Goal: Task Accomplishment & Management: Use online tool/utility

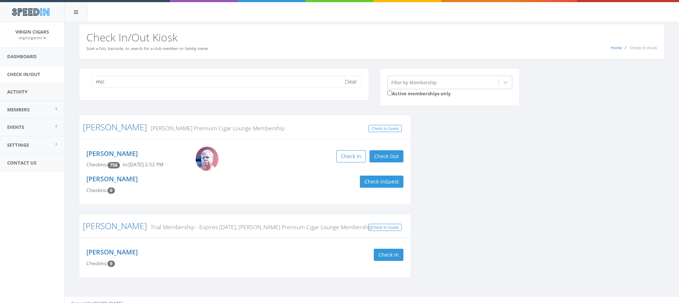
drag, startPoint x: 129, startPoint y: 84, endPoint x: 77, endPoint y: 75, distance: 52.9
click at [77, 75] on div "mic Clear" at bounding box center [223, 88] width 301 height 41
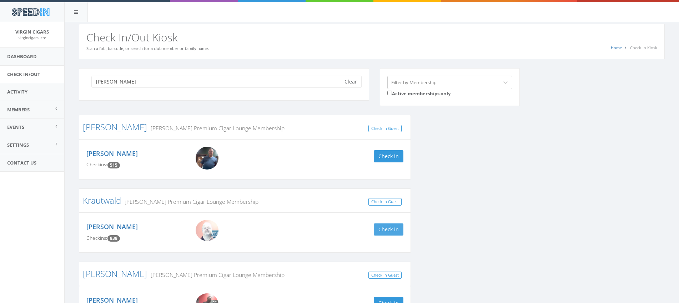
type input "[PERSON_NAME]"
click at [383, 228] on button "Check in" at bounding box center [389, 229] width 30 height 12
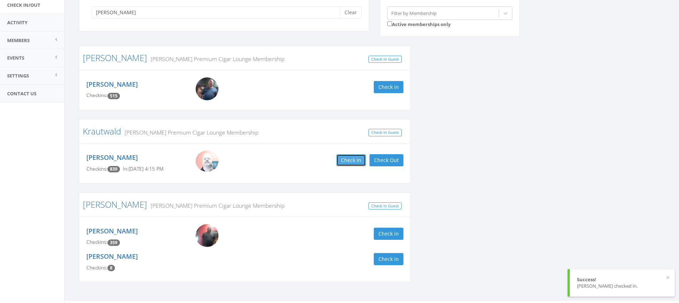
scroll to position [81, 0]
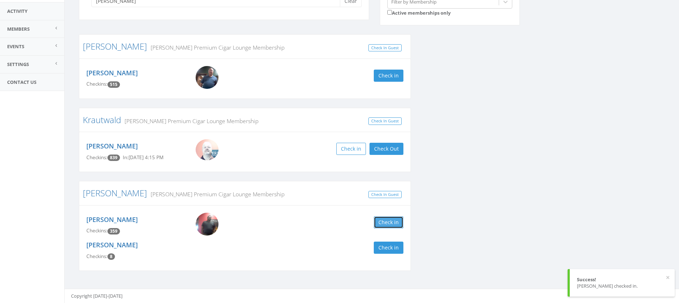
click at [389, 220] on button "Check in" at bounding box center [389, 222] width 30 height 12
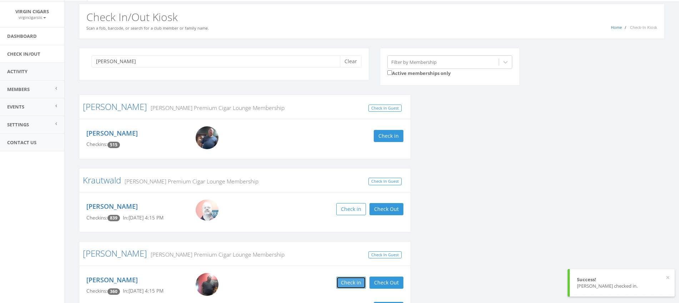
scroll to position [0, 0]
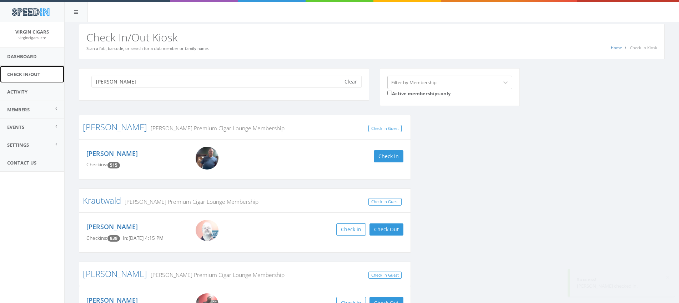
click at [36, 74] on link "Check In/Out" at bounding box center [32, 74] width 64 height 17
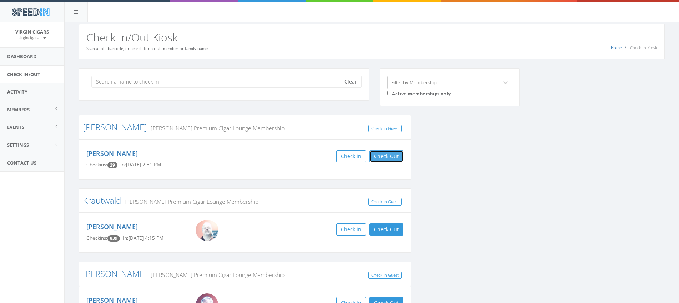
click at [383, 156] on button "Check Out" at bounding box center [386, 156] width 34 height 12
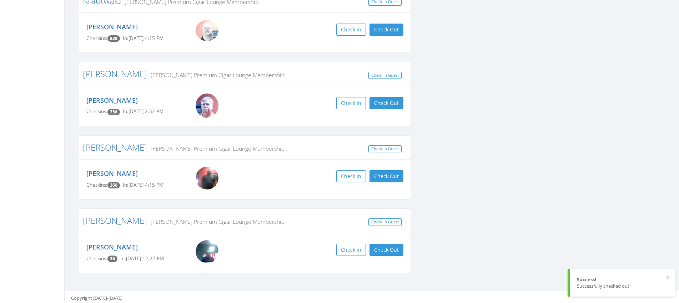
scroll to position [202, 0]
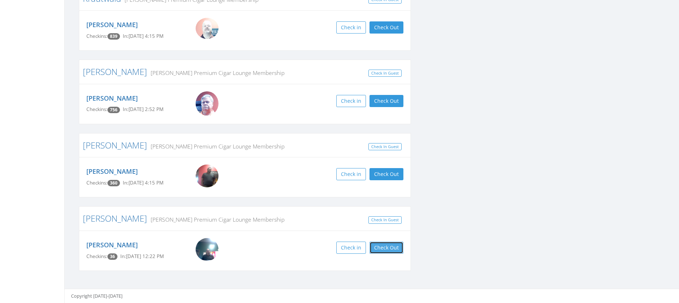
click at [389, 251] on button "Check Out" at bounding box center [386, 248] width 34 height 12
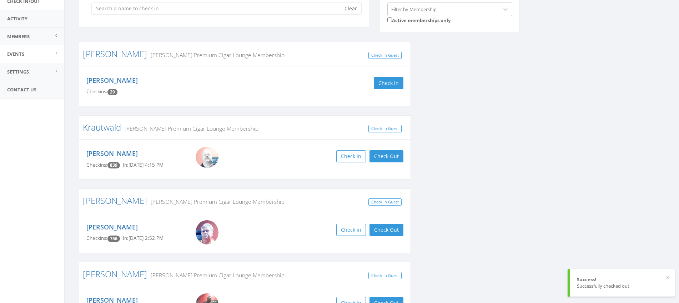
scroll to position [0, 0]
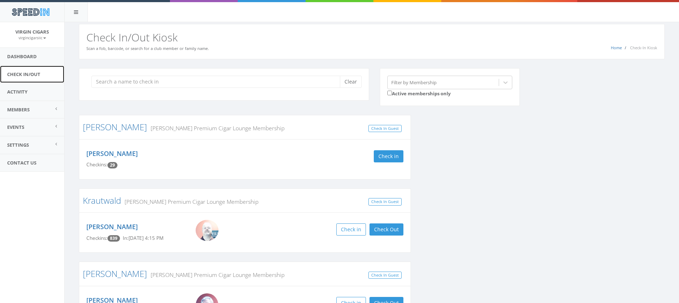
click at [36, 77] on link "Check In/Out" at bounding box center [32, 74] width 64 height 17
type input "[PERSON_NAME]"
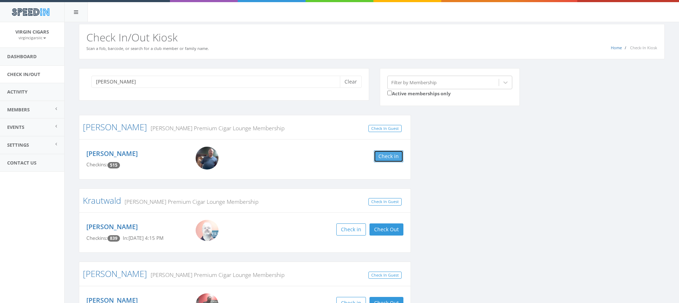
click at [389, 157] on button "Check in" at bounding box center [389, 156] width 30 height 12
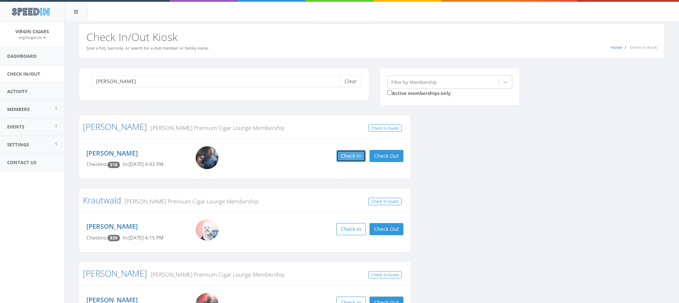
click at [351, 157] on button "Check in" at bounding box center [351, 156] width 30 height 12
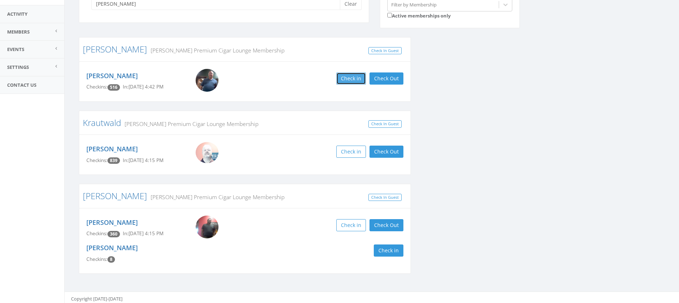
scroll to position [81, 0]
